Goal: Task Accomplishment & Management: Manage account settings

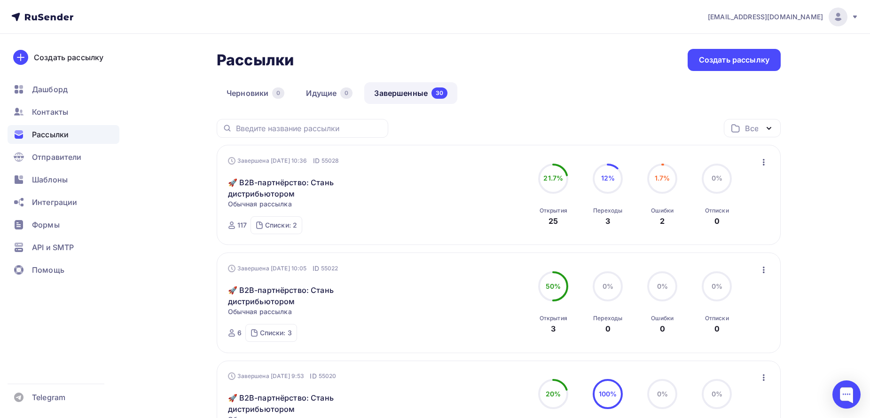
click at [765, 164] on icon "button" at bounding box center [763, 161] width 11 height 11
click at [705, 208] on div "Обзор рассылки" at bounding box center [720, 205] width 96 height 11
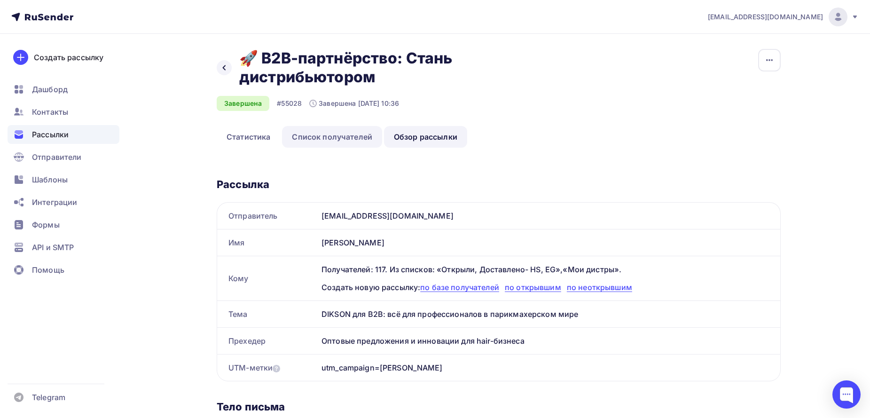
click at [327, 146] on link "Список получателей" at bounding box center [332, 137] width 100 height 22
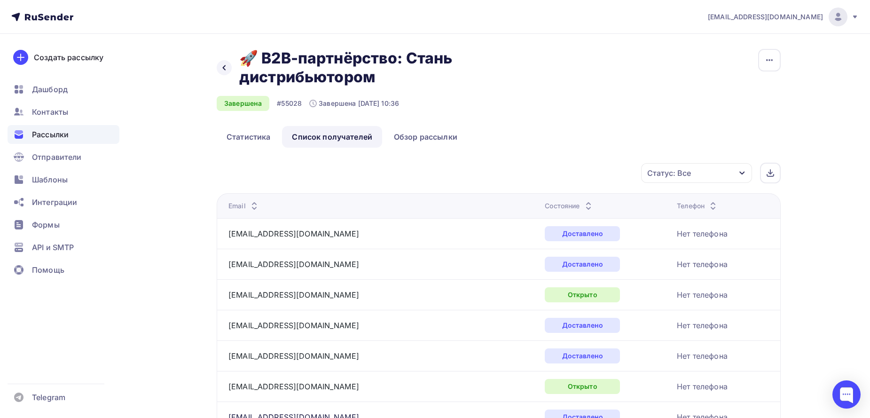
click at [743, 173] on icon "button" at bounding box center [741, 172] width 5 height 3
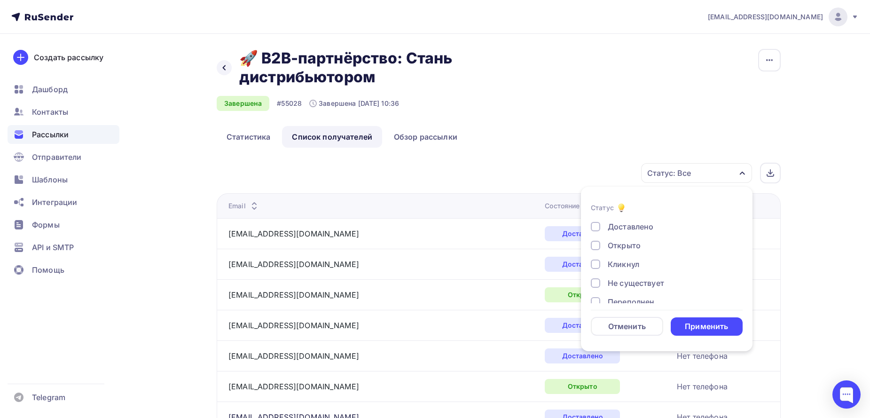
click at [593, 225] on div at bounding box center [595, 226] width 9 height 9
click at [694, 327] on div "Применить" at bounding box center [706, 326] width 43 height 11
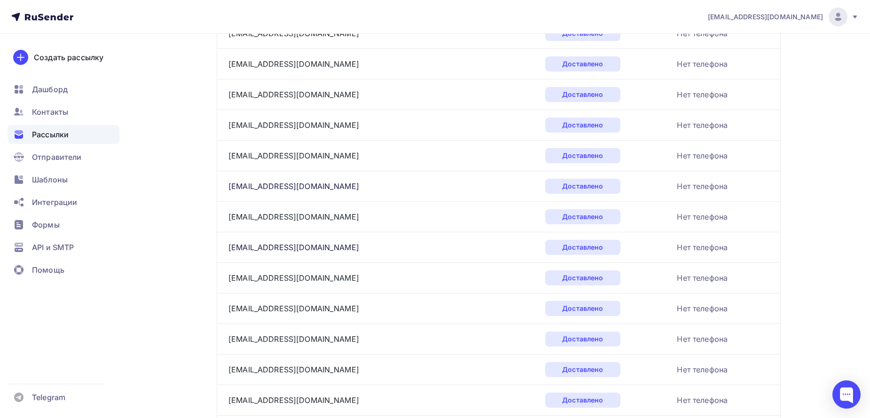
scroll to position [85, 0]
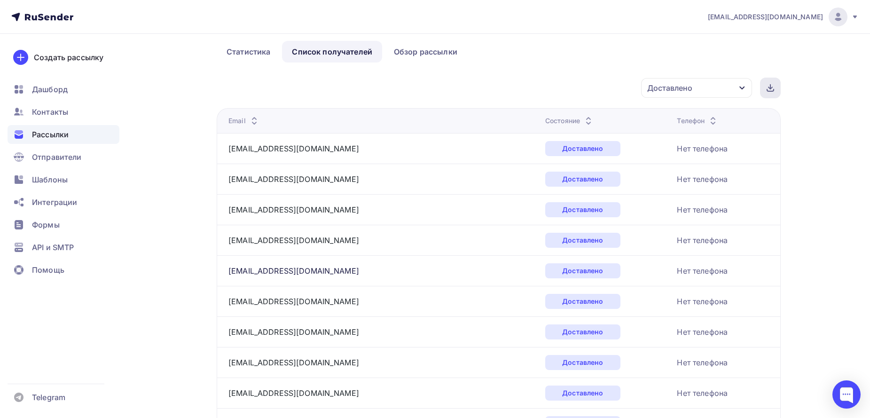
click at [775, 89] on div at bounding box center [770, 88] width 21 height 21
click at [620, 10] on nav "n.kulik84@mail.ru Аккаунт Тарифы Выйти Создать рассылку Дашборд Контакты Рассыл…" at bounding box center [435, 17] width 870 height 34
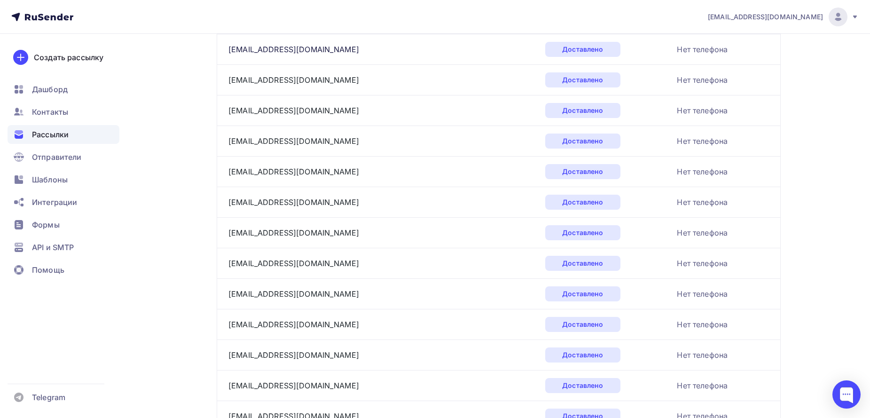
scroll to position [633, 0]
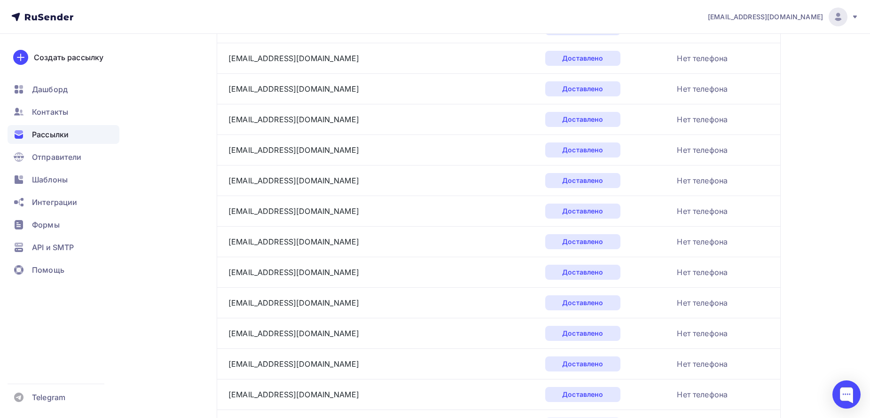
click at [53, 131] on span "Рассылки" at bounding box center [50, 134] width 37 height 11
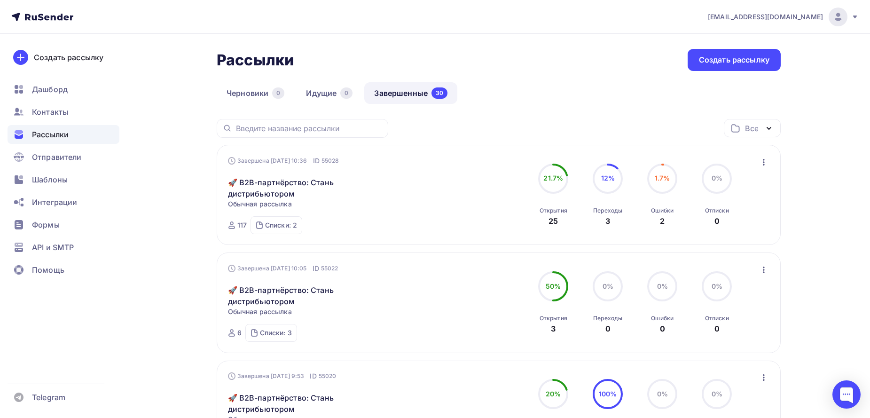
click at [48, 173] on div "Шаблоны" at bounding box center [64, 179] width 112 height 19
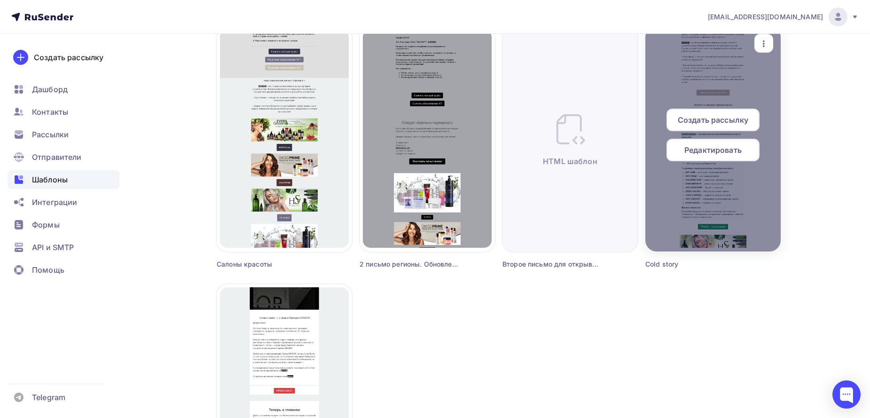
scroll to position [329, 0]
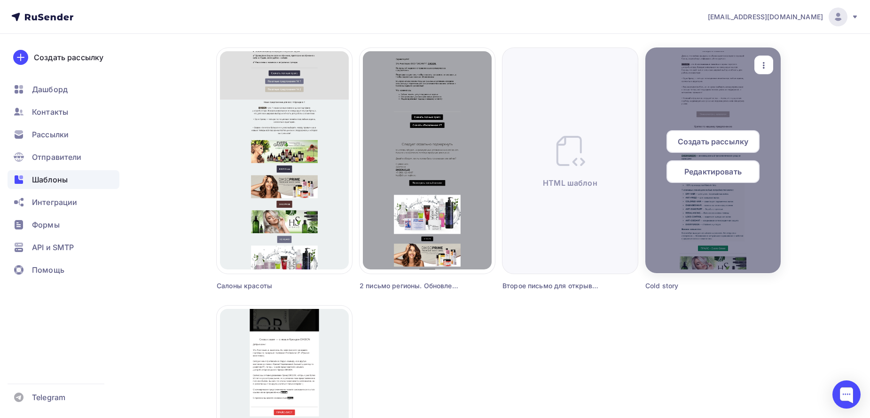
click at [709, 175] on span "Редактировать" at bounding box center [712, 171] width 57 height 11
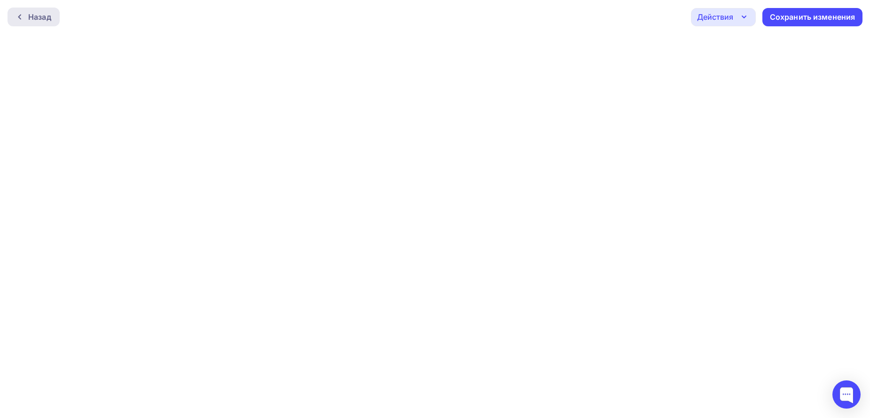
click at [49, 24] on div "Назад" at bounding box center [34, 17] width 52 height 19
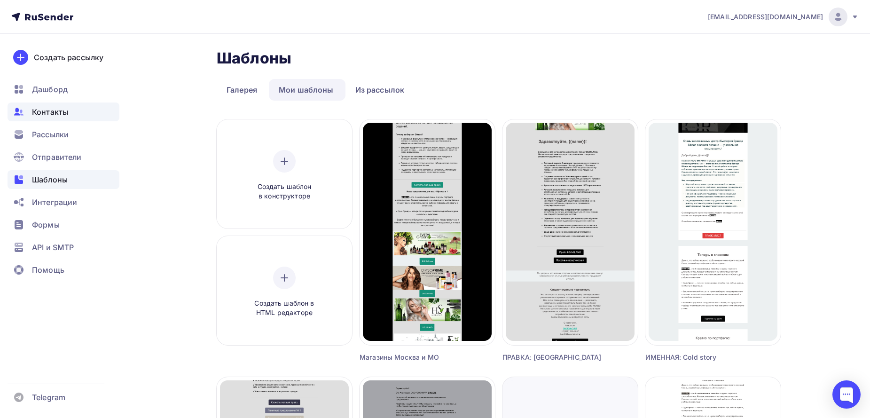
click at [51, 119] on div "Контакты" at bounding box center [64, 111] width 112 height 19
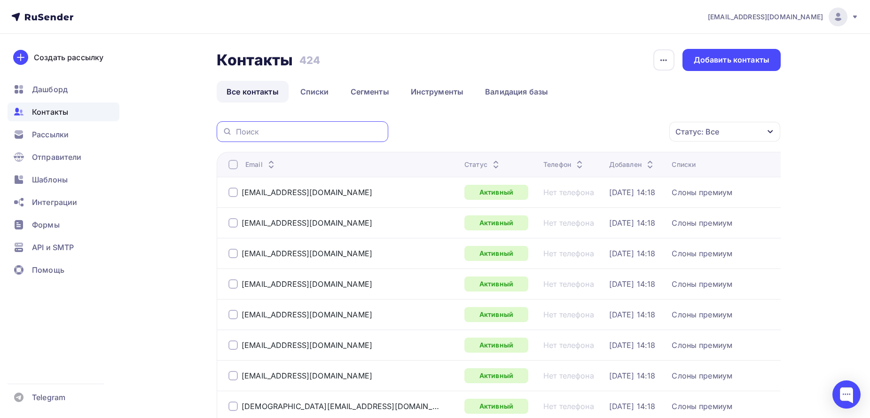
click at [254, 134] on input "text" at bounding box center [309, 131] width 147 height 10
paste input "bliss_45@mail.ru"
type input "bliss_45@mail.ru"
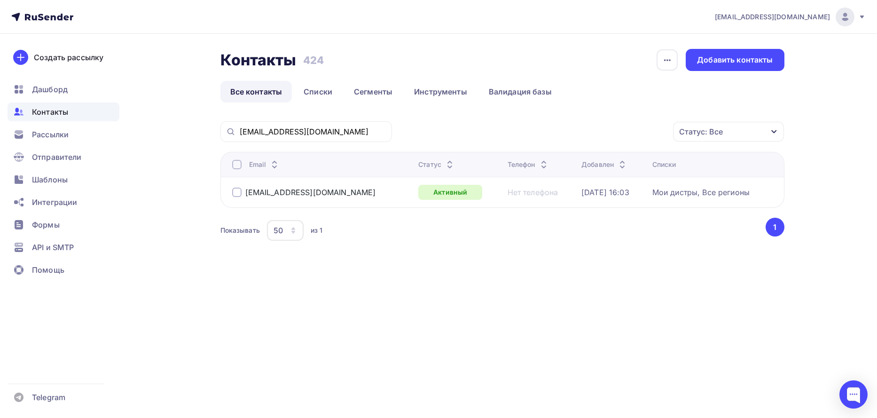
click at [239, 189] on div at bounding box center [236, 191] width 9 height 9
click at [647, 130] on icon "button" at bounding box center [652, 131] width 11 height 11
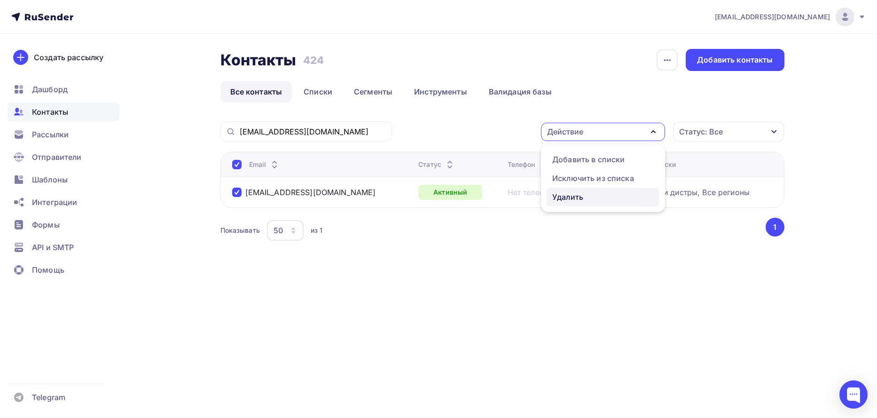
click at [582, 193] on div "Удалить" at bounding box center [567, 196] width 31 height 11
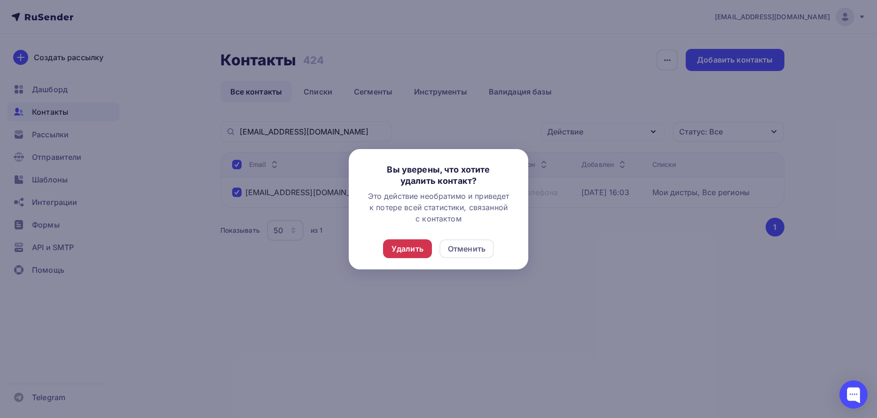
click at [424, 247] on div "Удалить" at bounding box center [407, 248] width 49 height 19
